Goal: Task Accomplishment & Management: Manage account settings

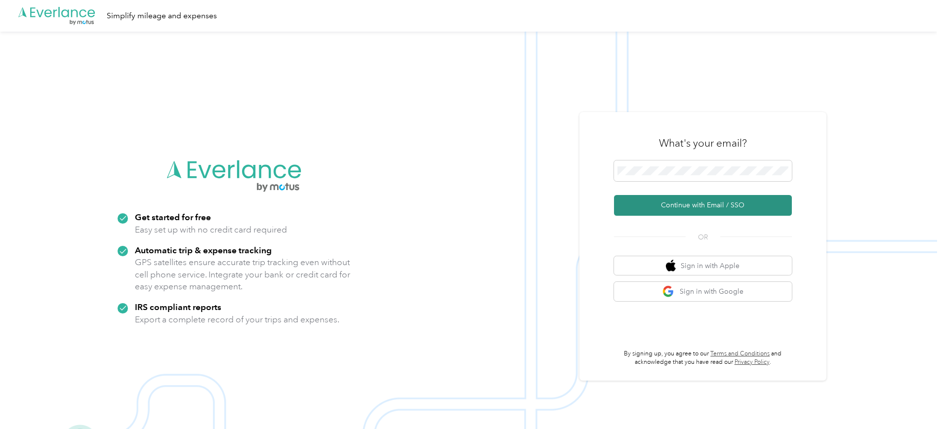
click at [698, 207] on button "Continue with Email / SSO" at bounding box center [703, 205] width 178 height 21
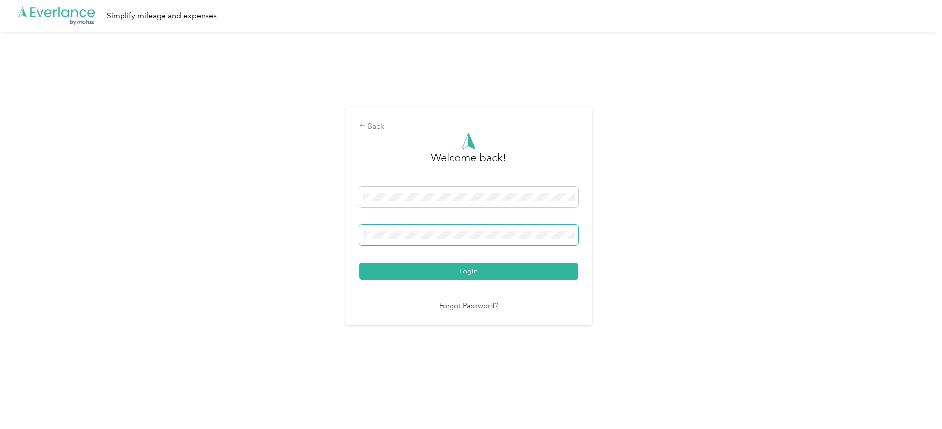
click at [359, 263] on button "Login" at bounding box center [468, 271] width 219 height 17
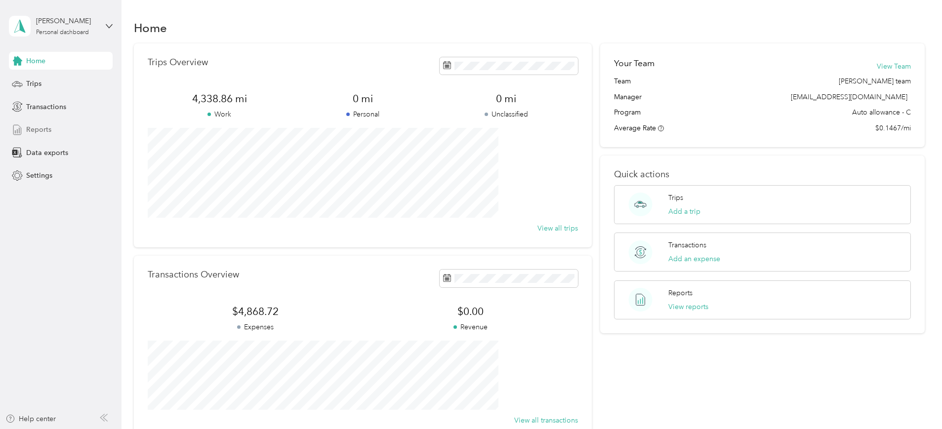
click at [34, 124] on span "Reports" at bounding box center [38, 129] width 25 height 10
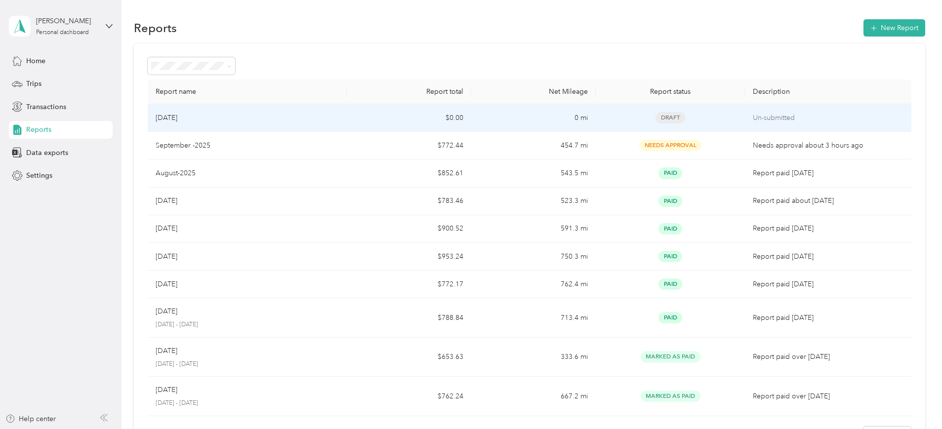
click at [418, 115] on td "$0.00" at bounding box center [409, 118] width 124 height 28
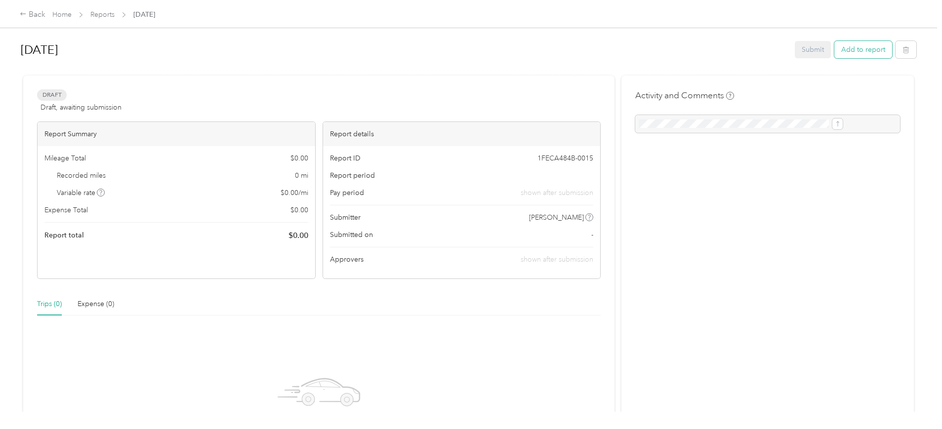
click at [834, 47] on button "Add to report" at bounding box center [863, 49] width 58 height 17
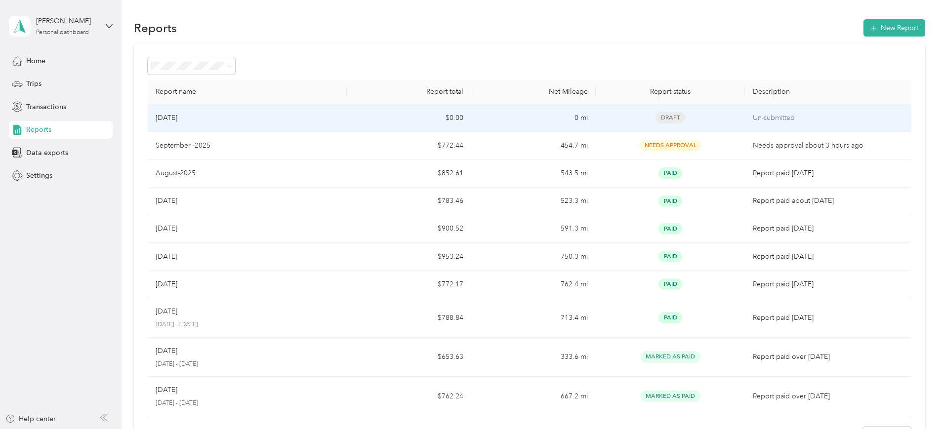
click at [296, 120] on div "[DATE]" at bounding box center [247, 118] width 183 height 11
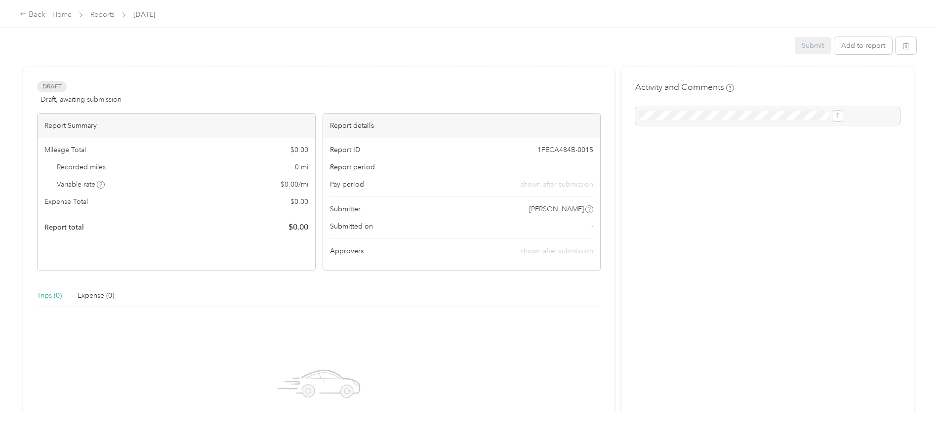
click at [296, 120] on div "Report Summary" at bounding box center [177, 126] width 278 height 24
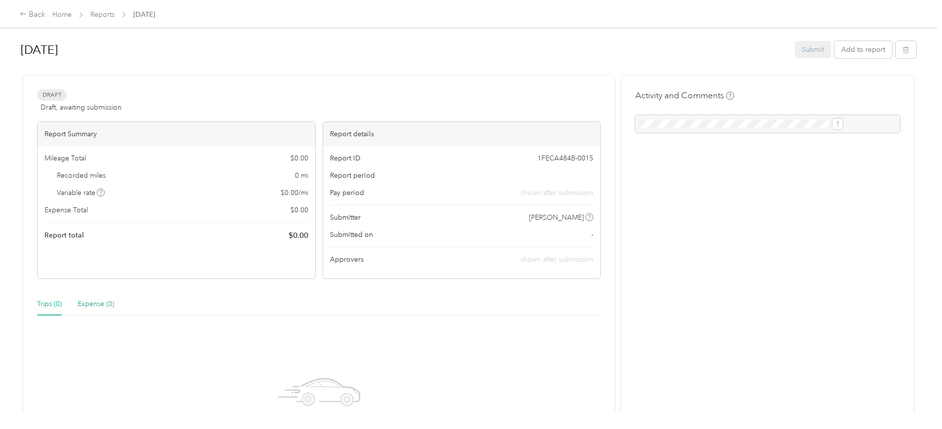
click at [114, 304] on div "Expense (0)" at bounding box center [96, 304] width 37 height 11
click at [834, 51] on button "Add to report" at bounding box center [863, 49] width 58 height 17
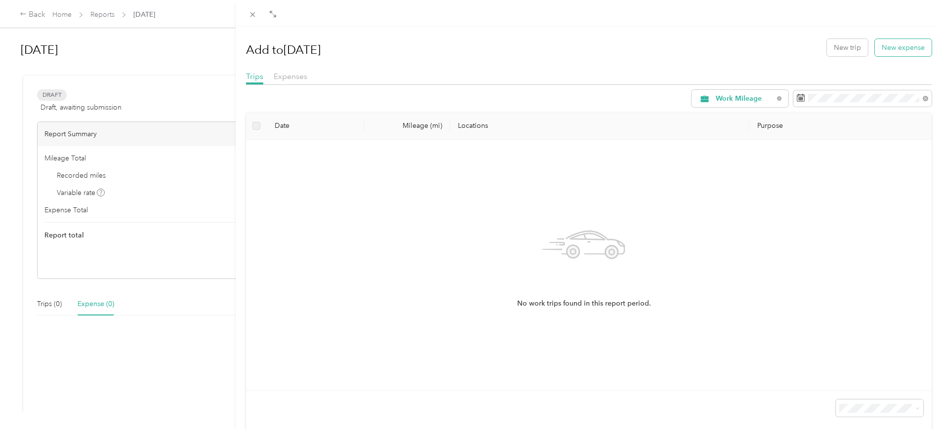
click at [882, 48] on button "New expense" at bounding box center [903, 47] width 57 height 17
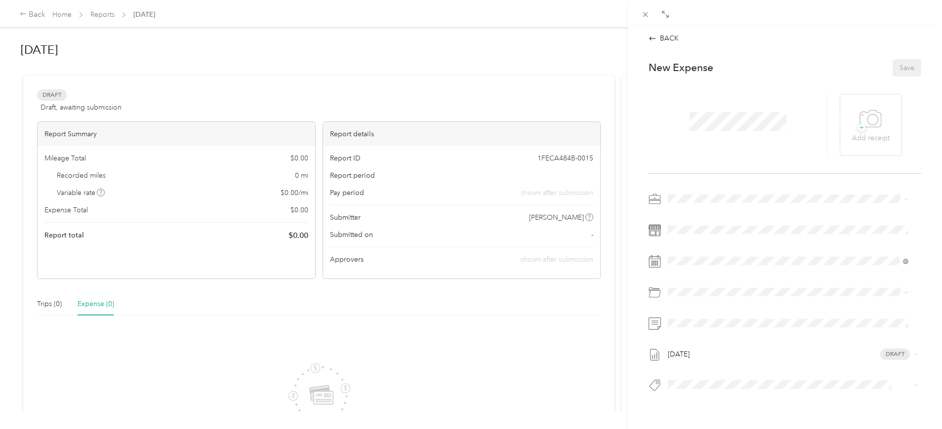
click at [719, 109] on span at bounding box center [738, 122] width 104 height 26
click at [867, 117] on icon at bounding box center [872, 120] width 10 height 10
click at [856, 119] on div at bounding box center [864, 125] width 48 height 62
click at [852, 120] on icon at bounding box center [856, 124] width 9 height 9
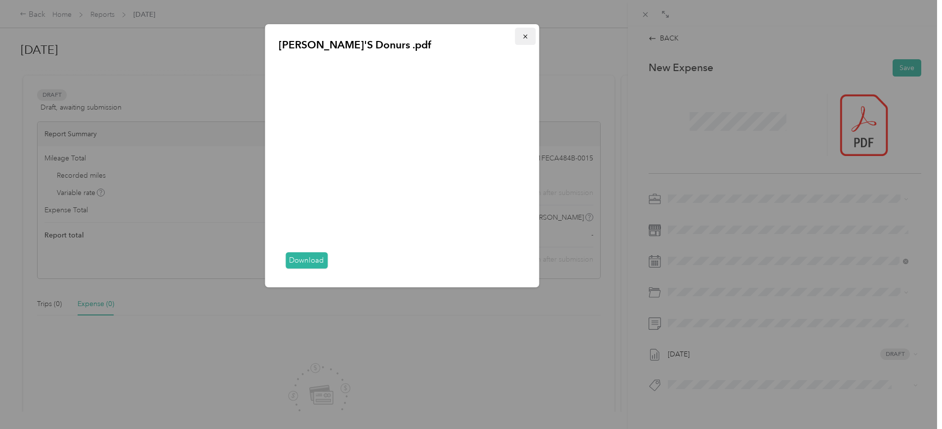
click at [523, 33] on icon "button" at bounding box center [524, 36] width 7 height 7
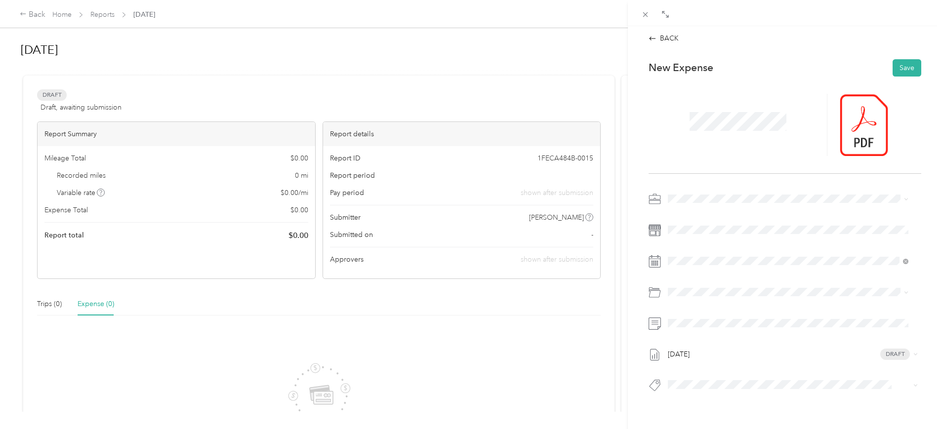
click at [697, 230] on span "Expenses" at bounding box center [686, 232] width 30 height 8
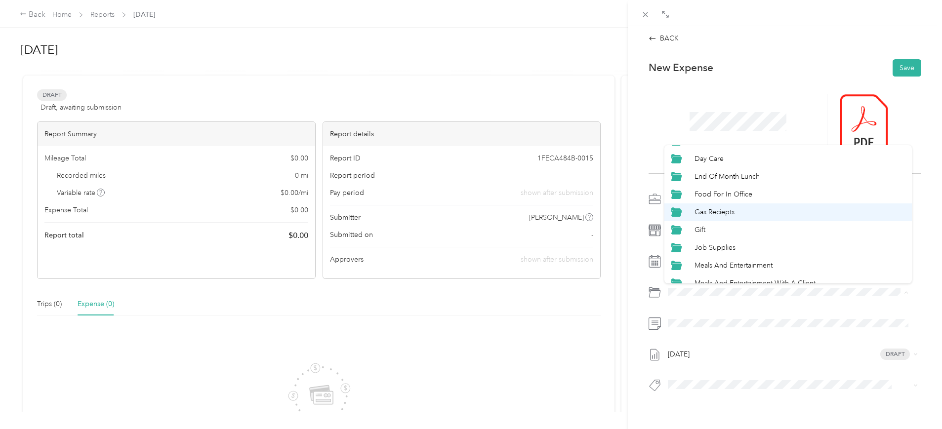
scroll to position [62, 0]
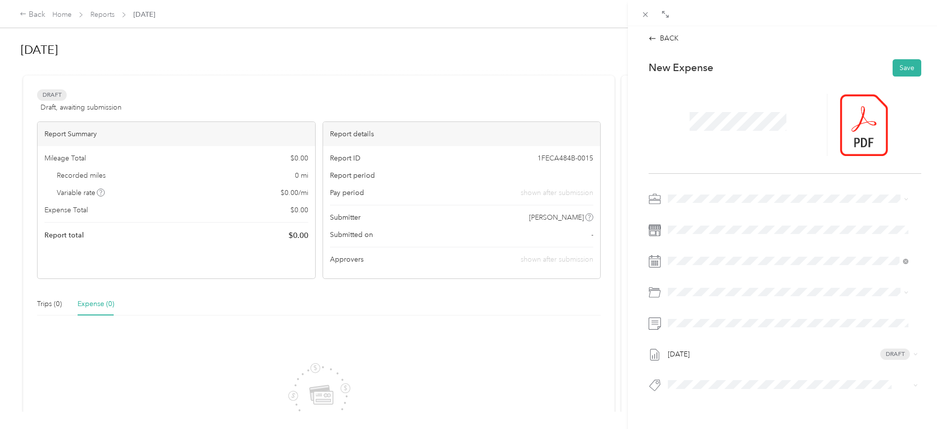
click at [708, 240] on li "Meals And Entertainment" at bounding box center [787, 236] width 247 height 18
click at [777, 399] on div "New Expense Save [DATE] Draft" at bounding box center [784, 242] width 293 height 381
click at [906, 66] on button "Save" at bounding box center [906, 67] width 29 height 17
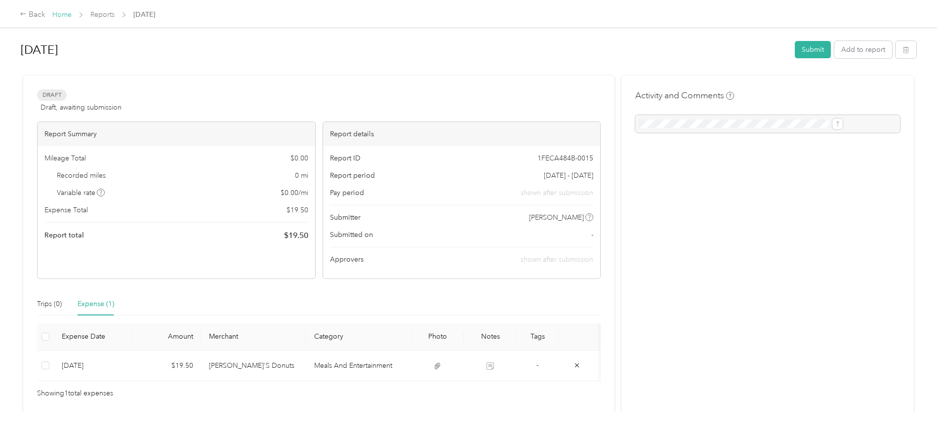
click at [72, 14] on link "Home" at bounding box center [61, 14] width 19 height 8
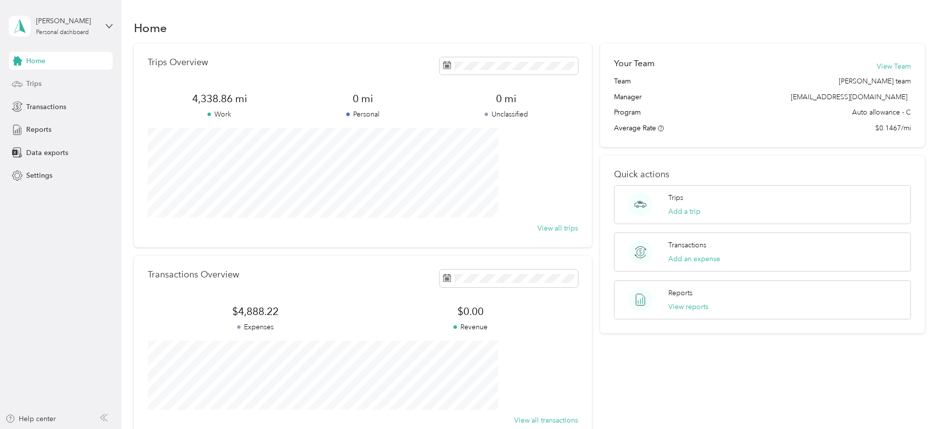
click at [42, 82] on div "Trips" at bounding box center [61, 84] width 104 height 18
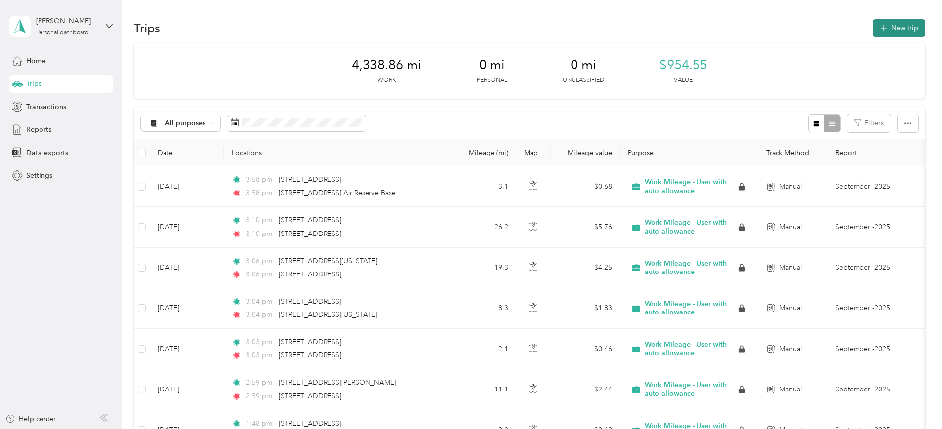
click at [873, 28] on button "New trip" at bounding box center [899, 27] width 52 height 17
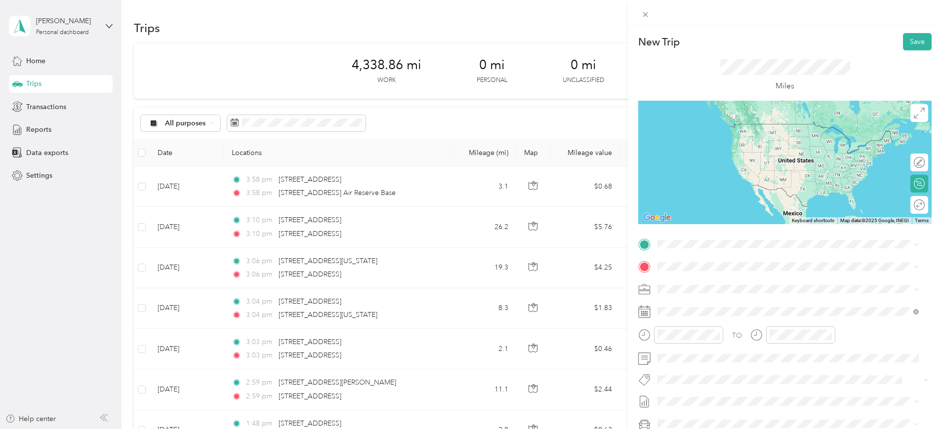
click at [736, 281] on span "[STREET_ADDRESS][US_STATE]" at bounding box center [725, 277] width 99 height 9
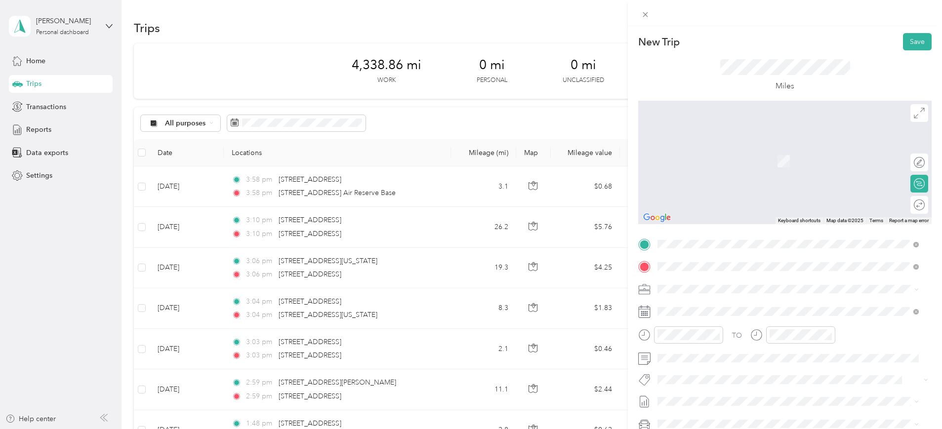
click at [703, 307] on span "[STREET_ADDRESS][US_STATE]" at bounding box center [725, 302] width 99 height 9
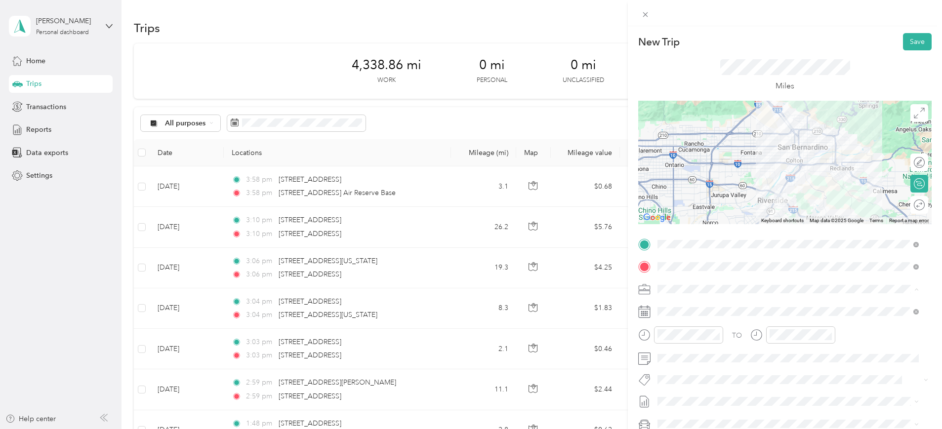
click at [684, 341] on span "Work Mileage - User with auto allowance" at bounding box center [724, 341] width 126 height 8
click at [679, 385] on span "[DATE]" at bounding box center [668, 385] width 22 height 10
click at [909, 41] on button "Save" at bounding box center [917, 41] width 29 height 17
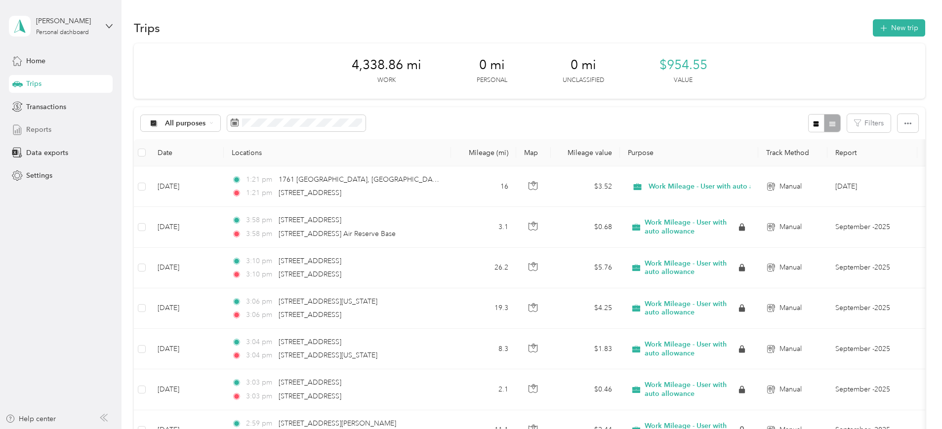
click at [40, 124] on span "Reports" at bounding box center [38, 129] width 25 height 10
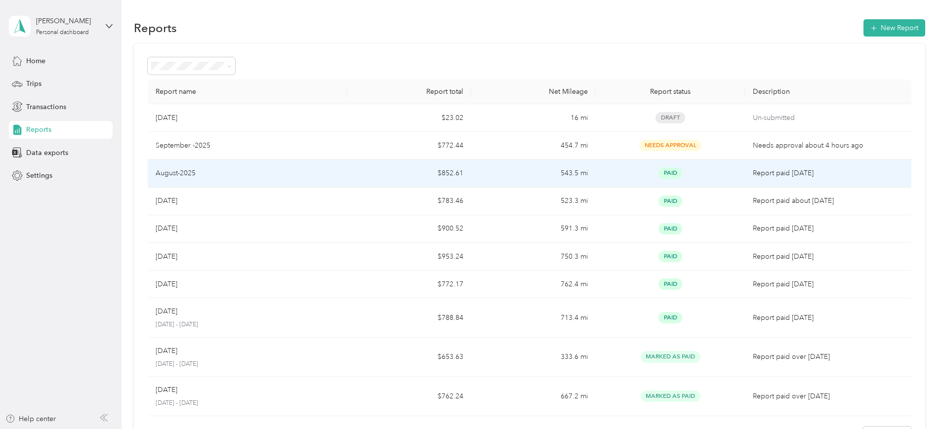
click at [292, 175] on div "August-2025" at bounding box center [247, 173] width 183 height 11
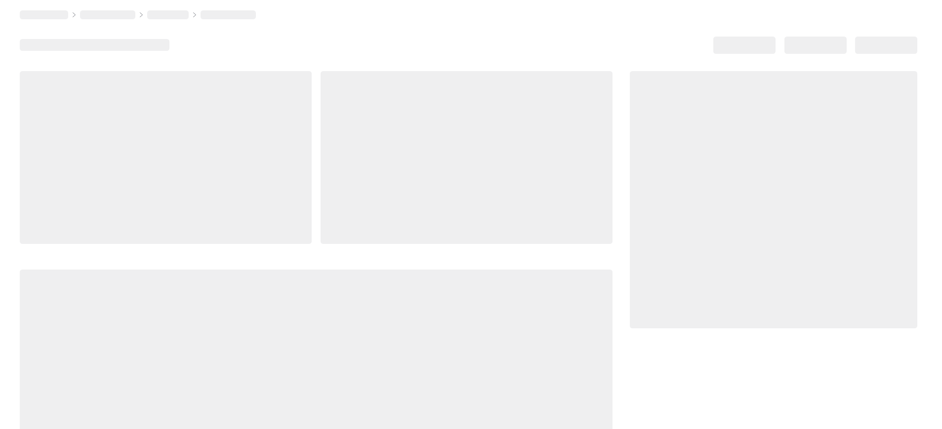
click at [292, 175] on div at bounding box center [166, 157] width 292 height 173
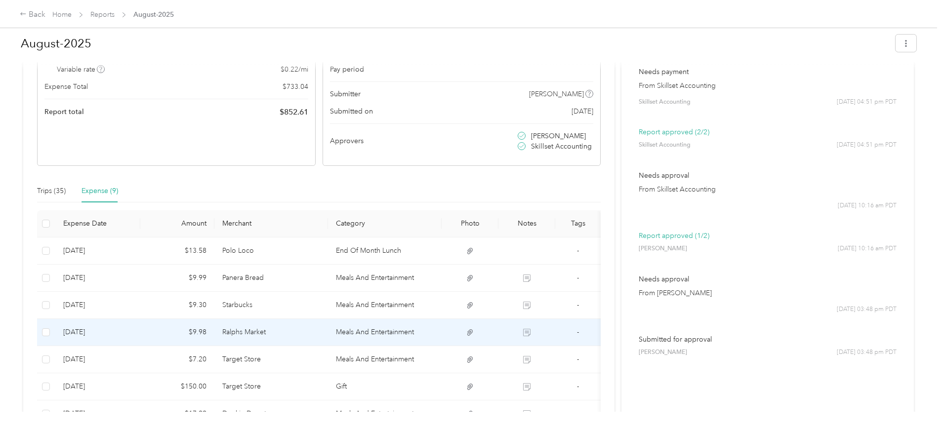
scroll to position [247, 0]
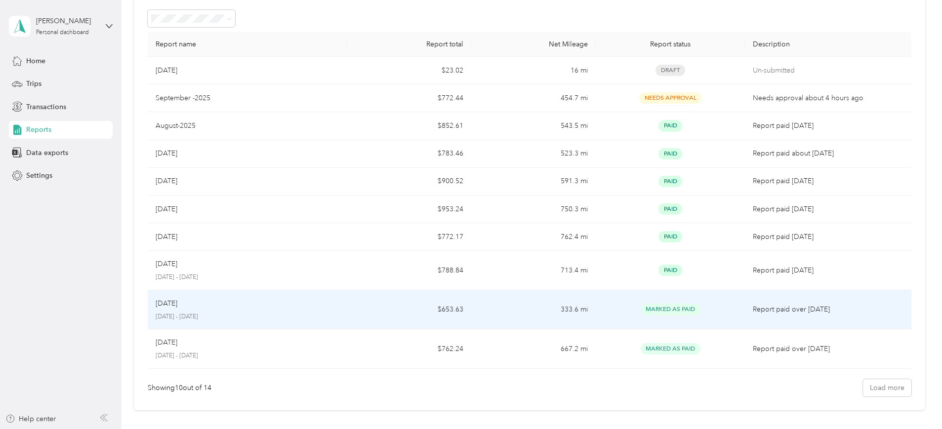
scroll to position [130, 0]
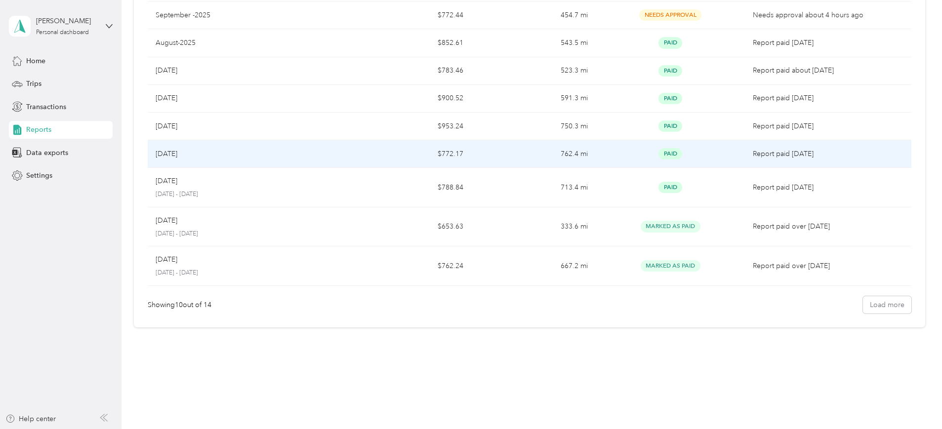
click at [455, 154] on td "$772.17" at bounding box center [409, 154] width 124 height 28
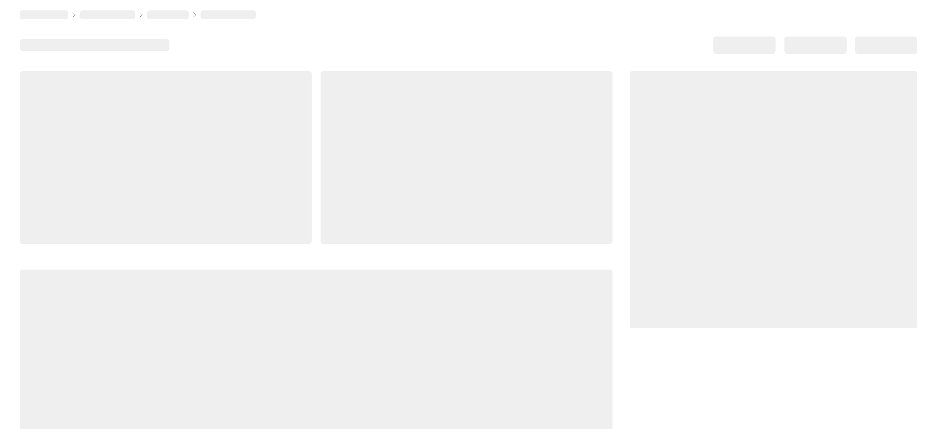
click at [455, 154] on div at bounding box center [467, 157] width 292 height 173
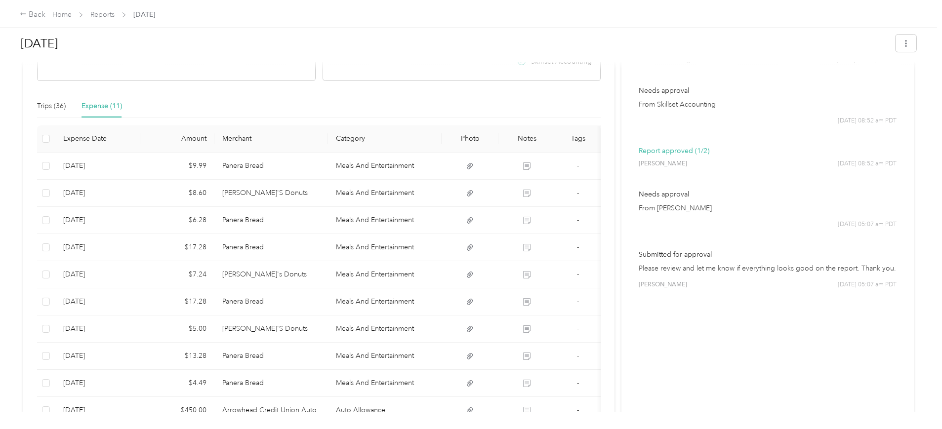
scroll to position [309, 0]
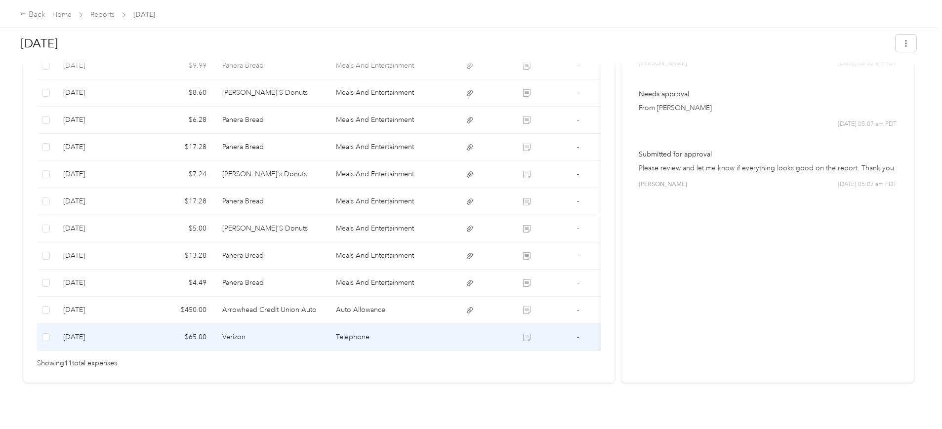
click at [214, 336] on td "$65.00" at bounding box center [177, 337] width 74 height 27
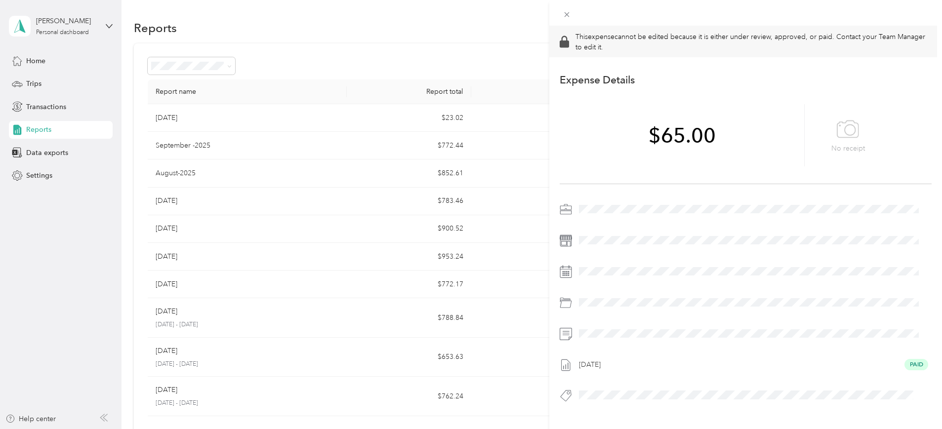
click at [35, 63] on div "This expense cannot be edited because it is either under review, approved, or p…" at bounding box center [471, 214] width 942 height 429
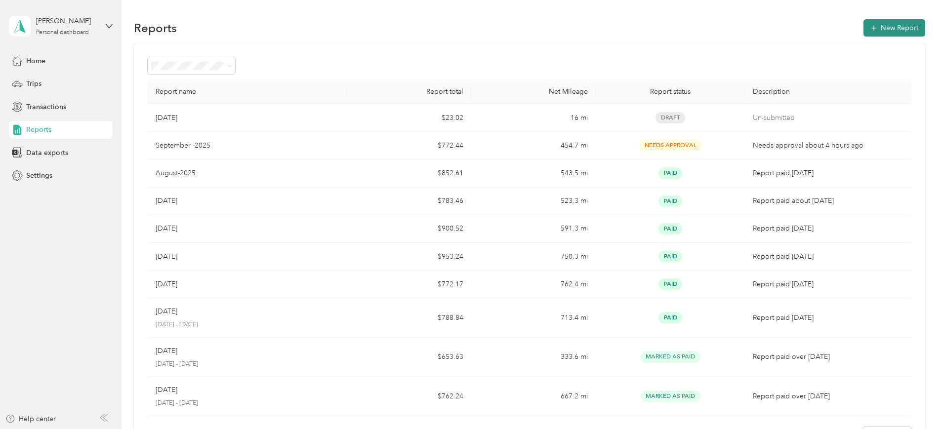
click at [863, 26] on button "New Report" at bounding box center [894, 27] width 62 height 17
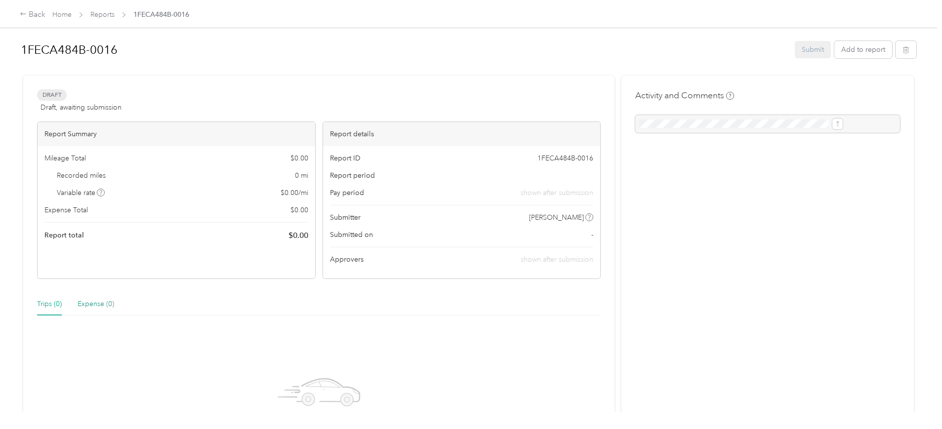
click at [114, 305] on div "Expense (0)" at bounding box center [96, 304] width 37 height 11
click at [690, 119] on div at bounding box center [767, 124] width 265 height 18
click at [685, 131] on div at bounding box center [767, 124] width 265 height 18
click at [834, 52] on button "Add to report" at bounding box center [863, 49] width 58 height 17
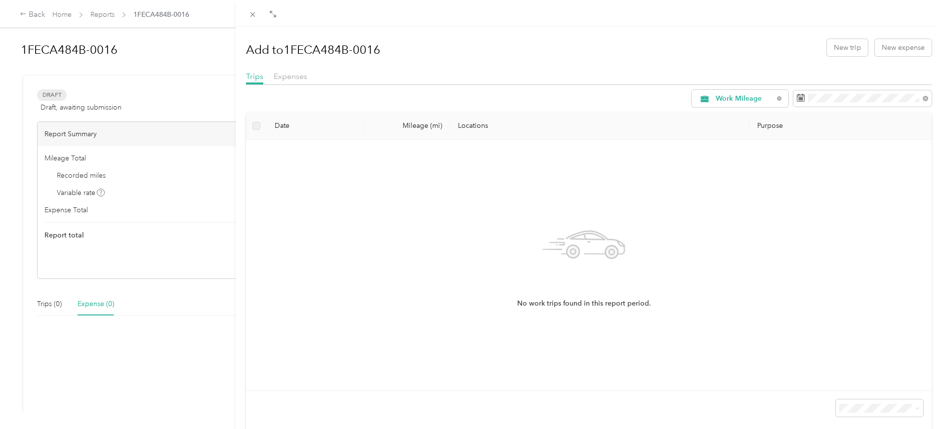
click at [171, 303] on div "Add to 1FECA484B-0016 New trip New expense Trips Expenses Work Mileage Date Mil…" at bounding box center [471, 214] width 942 height 429
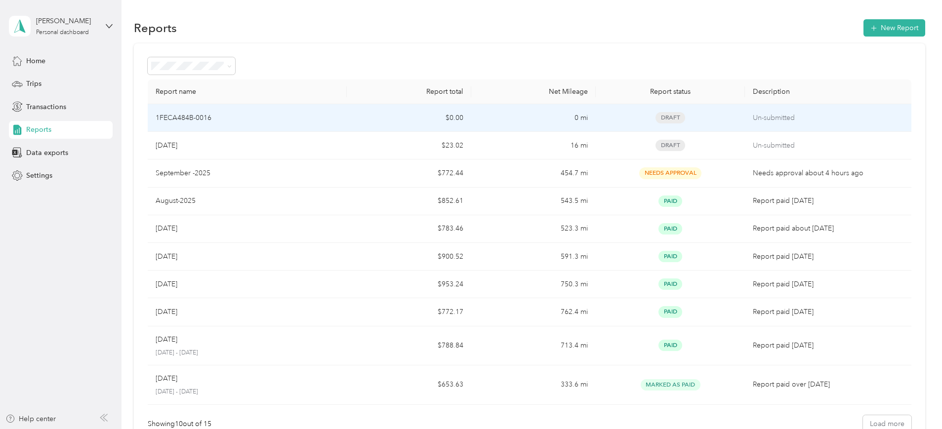
click at [339, 121] on div "1FECA484B-0016" at bounding box center [247, 118] width 183 height 11
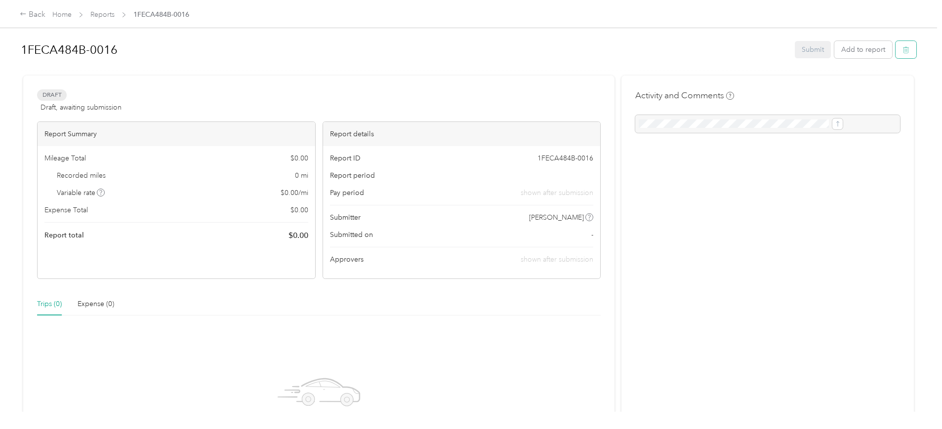
click at [895, 47] on button "button" at bounding box center [905, 49] width 21 height 17
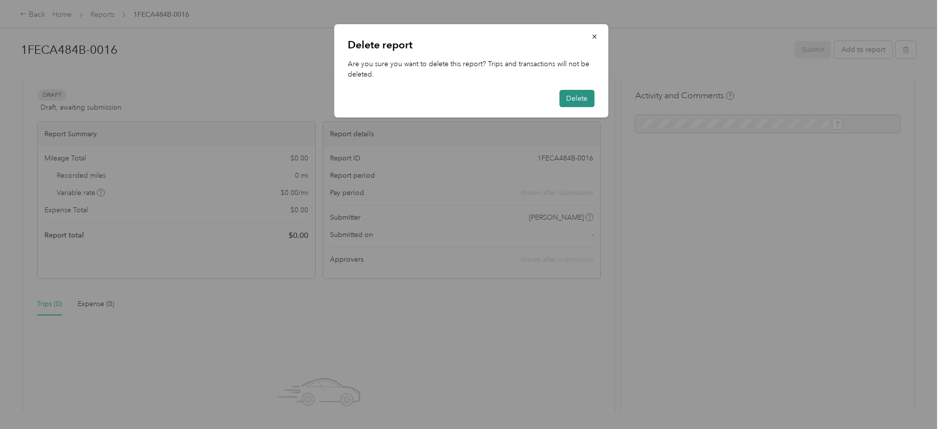
click at [585, 99] on button "Delete" at bounding box center [576, 98] width 35 height 17
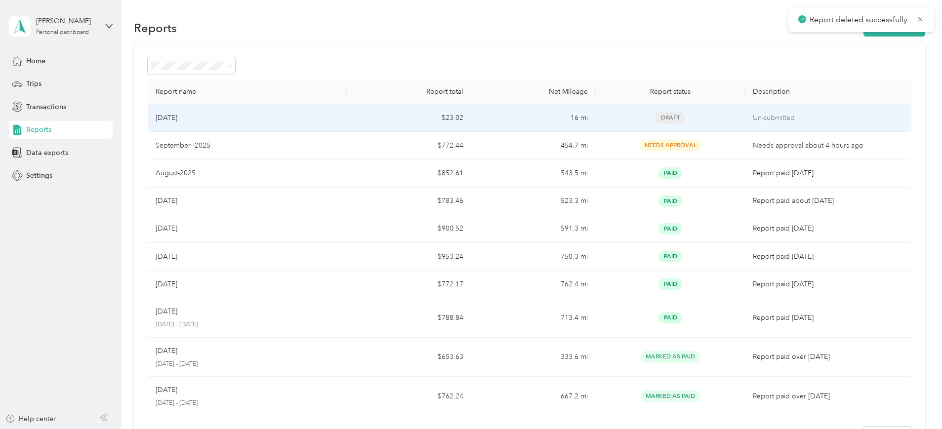
click at [306, 123] on td "[DATE]" at bounding box center [247, 118] width 199 height 28
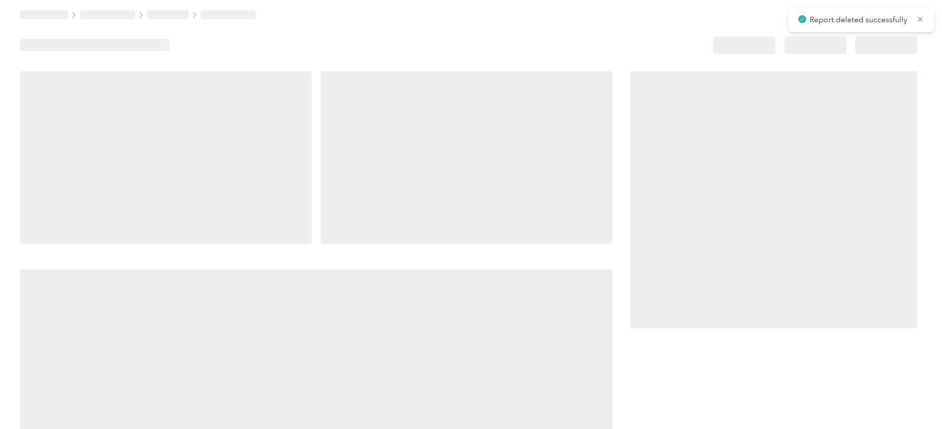
click at [306, 123] on div at bounding box center [166, 157] width 292 height 173
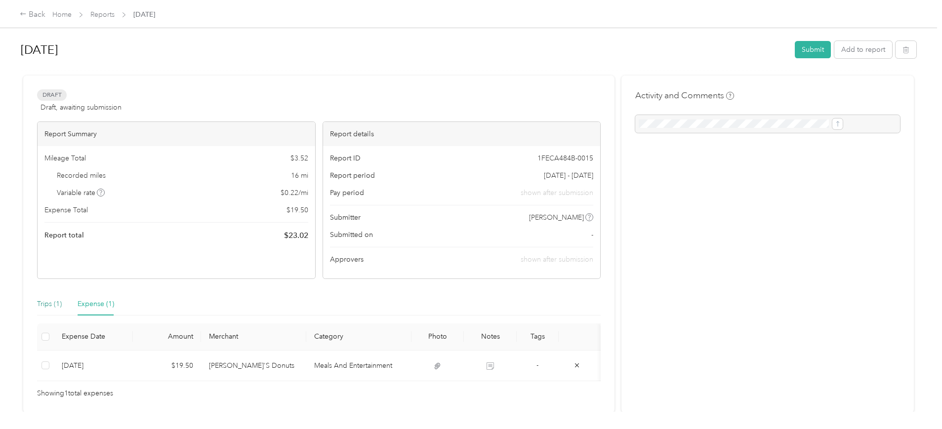
click at [62, 302] on div "Trips (1)" at bounding box center [49, 304] width 25 height 11
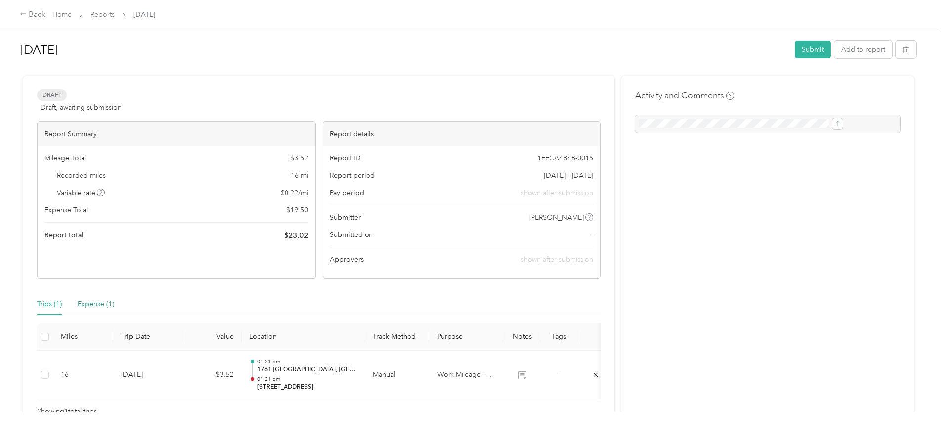
click at [114, 303] on div "Expense (1)" at bounding box center [96, 304] width 37 height 11
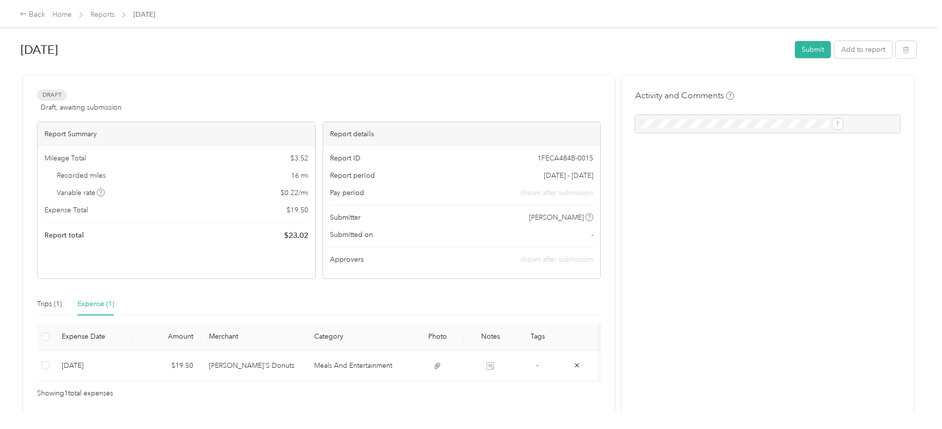
click at [114, 302] on div "Expense (1)" at bounding box center [96, 304] width 37 height 11
click at [72, 18] on link "Home" at bounding box center [61, 14] width 19 height 8
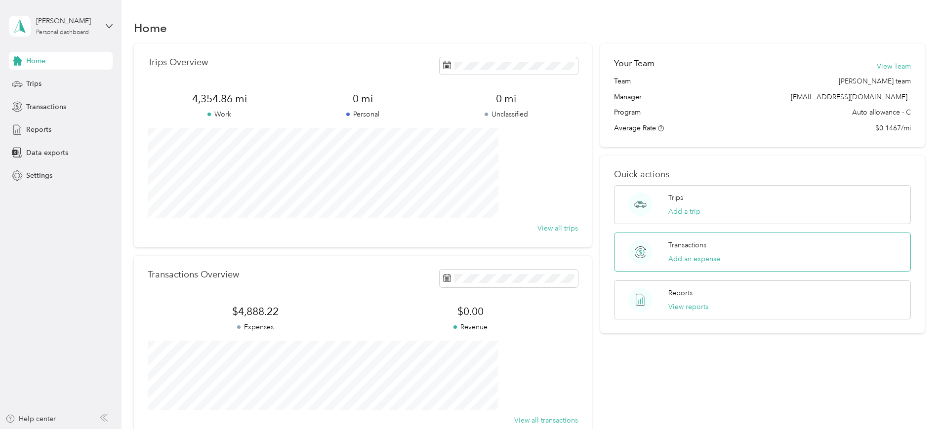
click at [674, 250] on p "Transactions" at bounding box center [687, 245] width 38 height 10
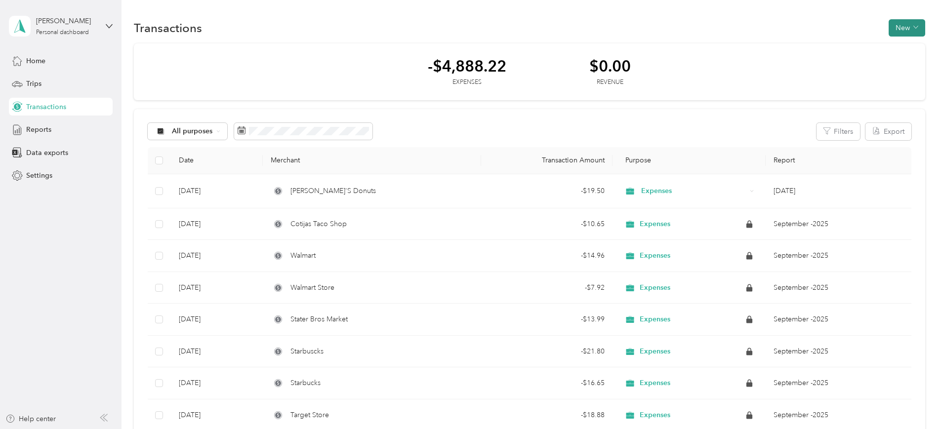
click at [888, 23] on button "New" at bounding box center [906, 27] width 37 height 17
click at [835, 50] on span "Expense" at bounding box center [834, 46] width 27 height 10
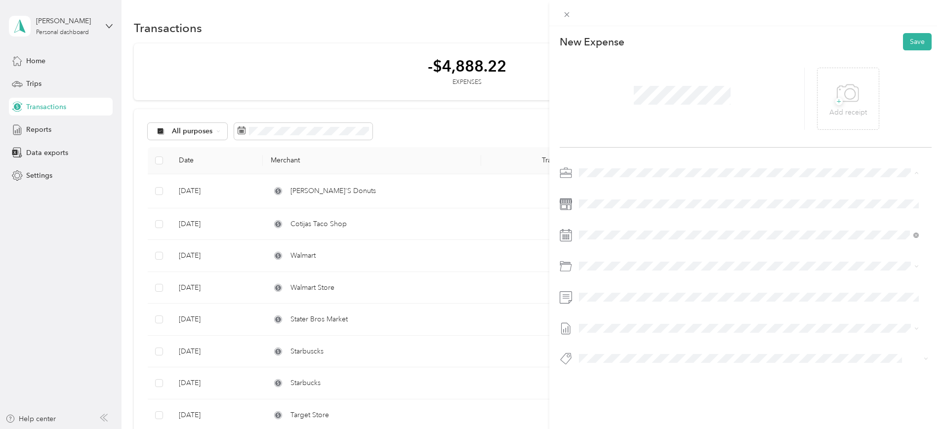
click at [627, 205] on div "Expenses" at bounding box center [748, 207] width 333 height 10
click at [636, 325] on div "1" at bounding box center [638, 325] width 13 height 12
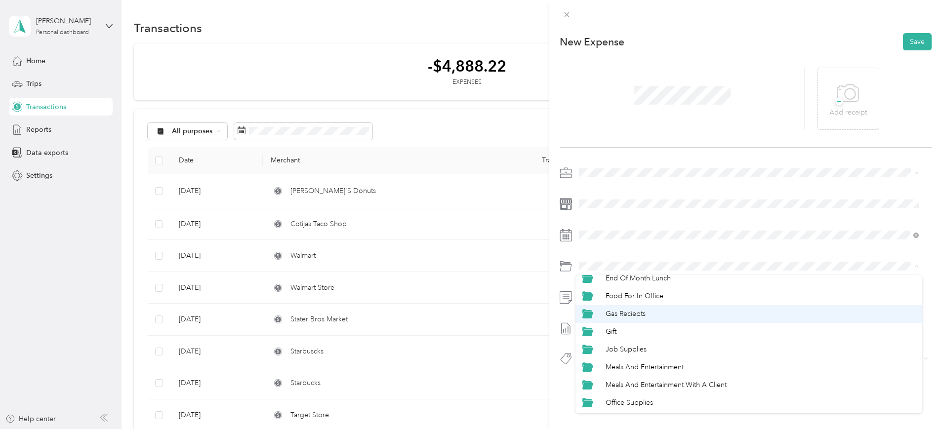
scroll to position [114, 0]
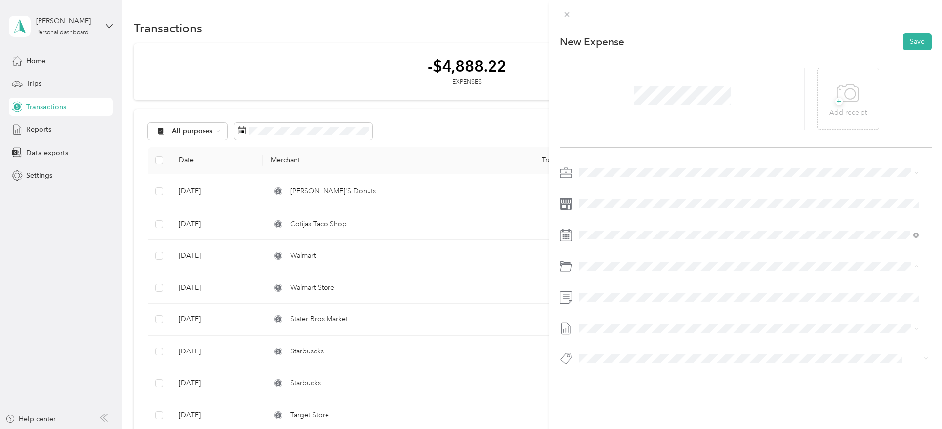
click at [626, 381] on div "Telephone" at bounding box center [748, 386] width 333 height 11
click at [595, 322] on span at bounding box center [753, 329] width 356 height 16
click at [601, 360] on span "[DATE]" at bounding box center [590, 361] width 22 height 10
click at [906, 44] on button "Save" at bounding box center [917, 41] width 29 height 17
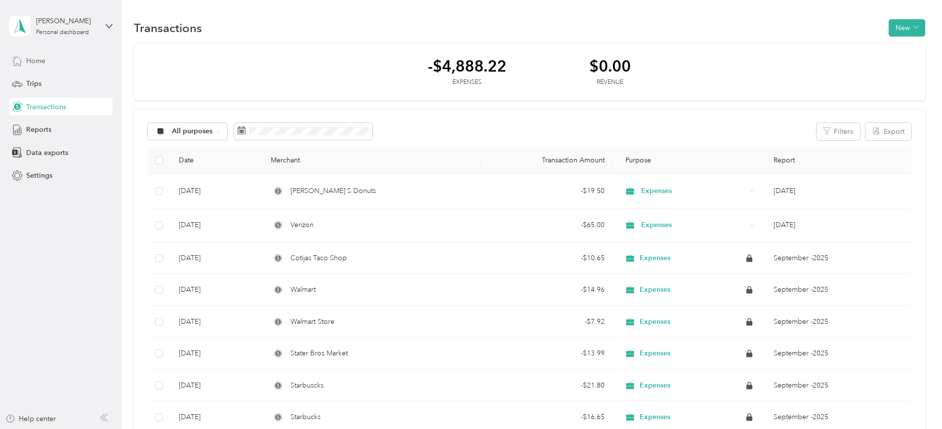
click at [38, 60] on span "Home" at bounding box center [35, 61] width 19 height 10
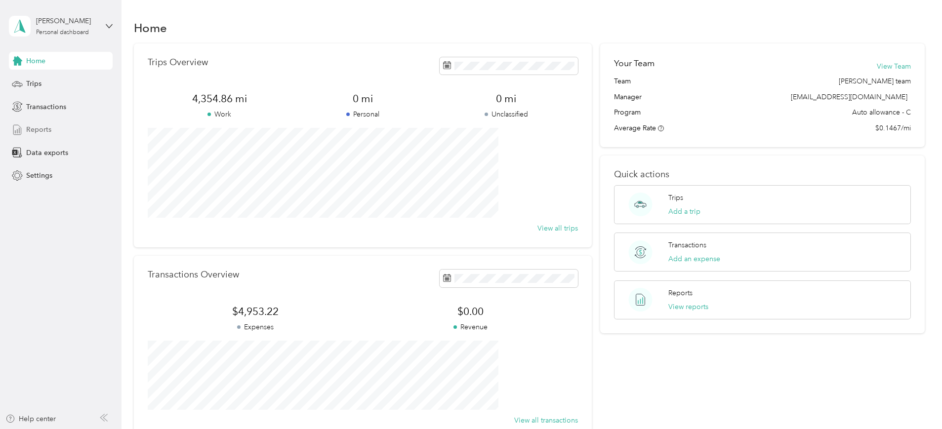
click at [36, 124] on span "Reports" at bounding box center [38, 129] width 25 height 10
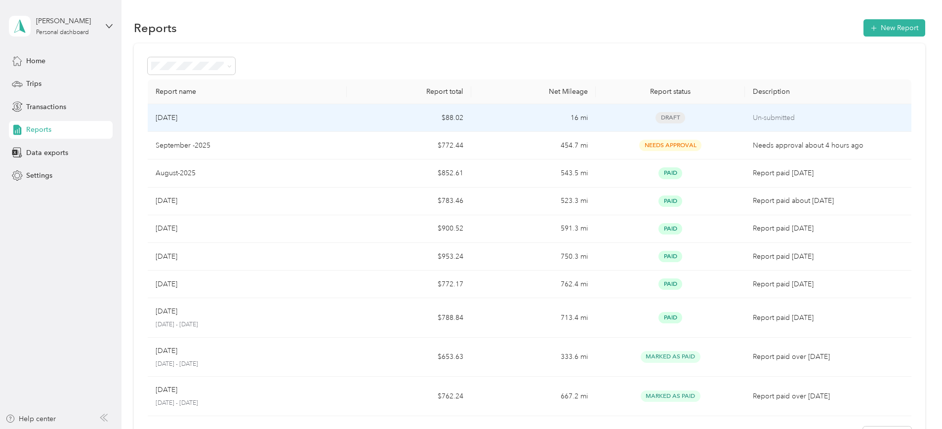
click at [339, 121] on div "[DATE]" at bounding box center [247, 118] width 183 height 11
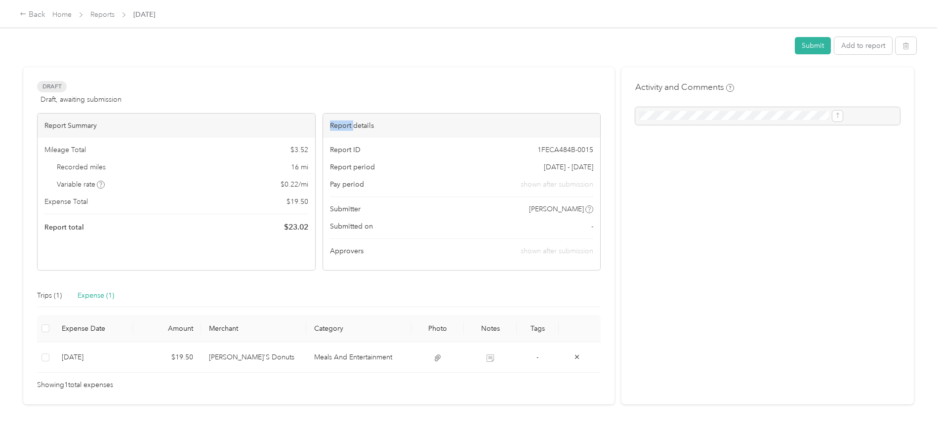
click at [369, 121] on div "Report details" at bounding box center [462, 126] width 278 height 24
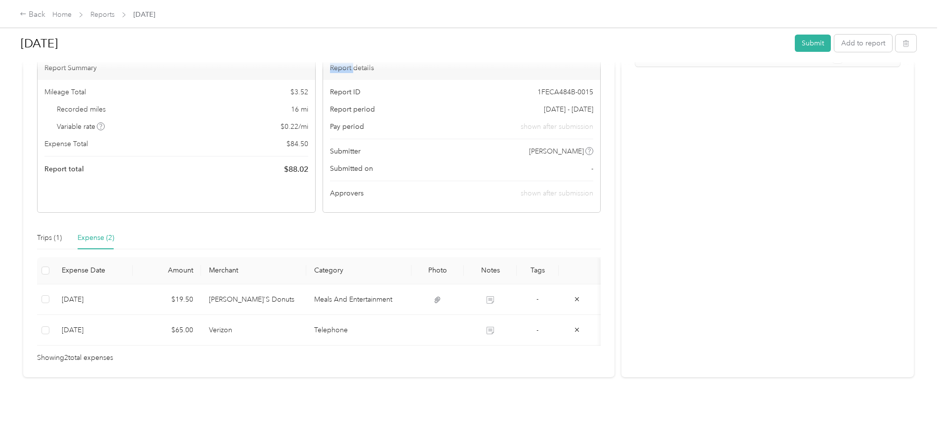
scroll to position [85, 0]
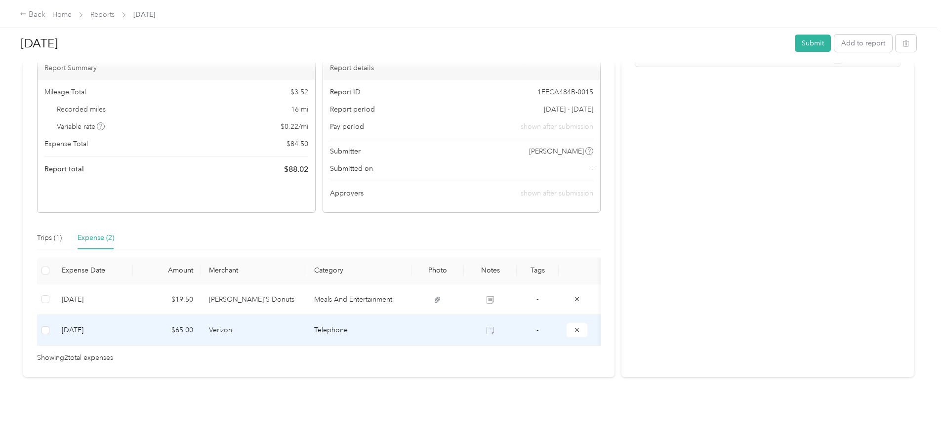
click at [288, 315] on td "Verizon" at bounding box center [253, 330] width 105 height 31
